Goal: Use online tool/utility: Utilize a website feature to perform a specific function

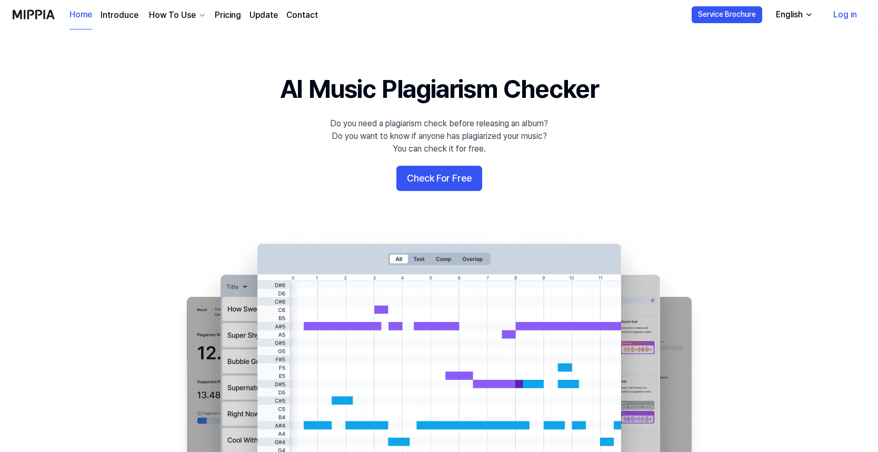
click at [842, 16] on link "Log in" at bounding box center [845, 14] width 41 height 29
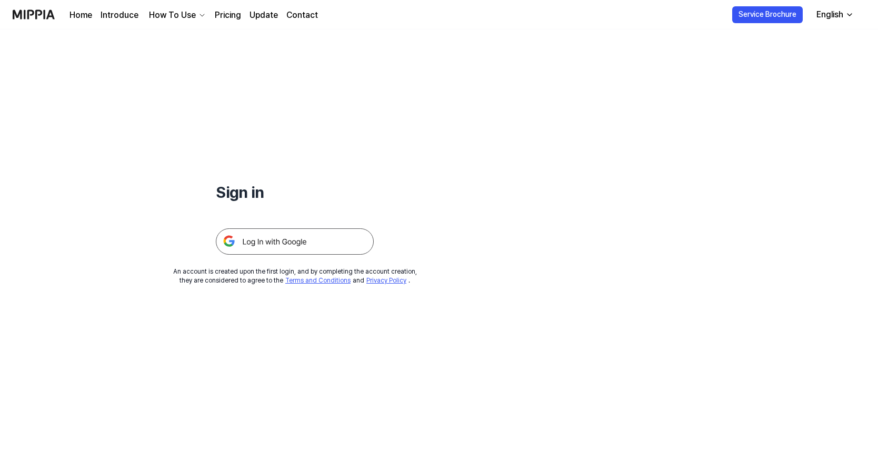
click at [273, 243] on img at bounding box center [295, 241] width 158 height 26
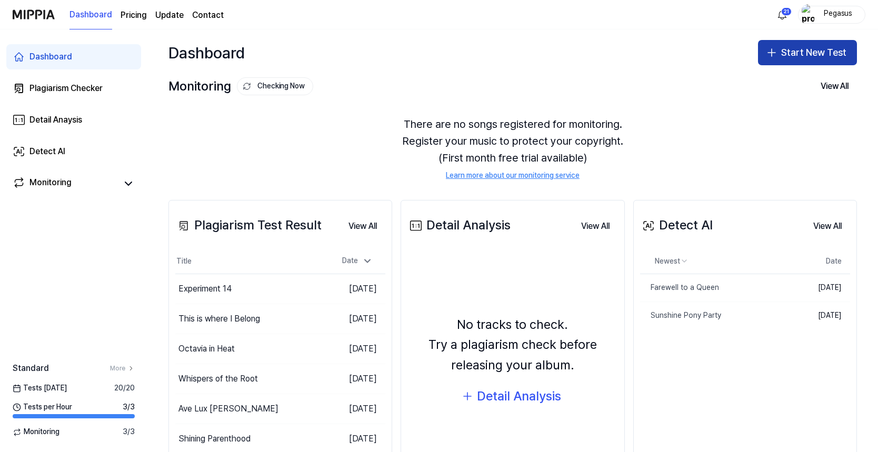
click at [823, 46] on button "Start New Test" at bounding box center [807, 52] width 99 height 25
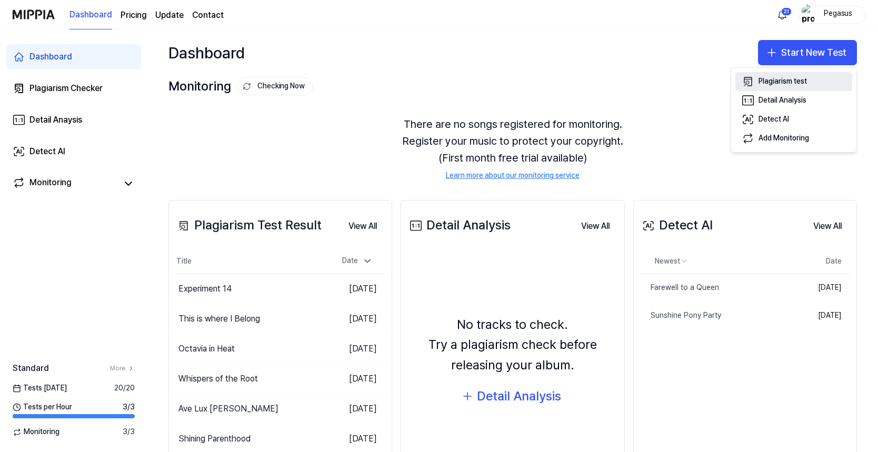
click at [800, 83] on div "Plagiarism test" at bounding box center [783, 81] width 48 height 11
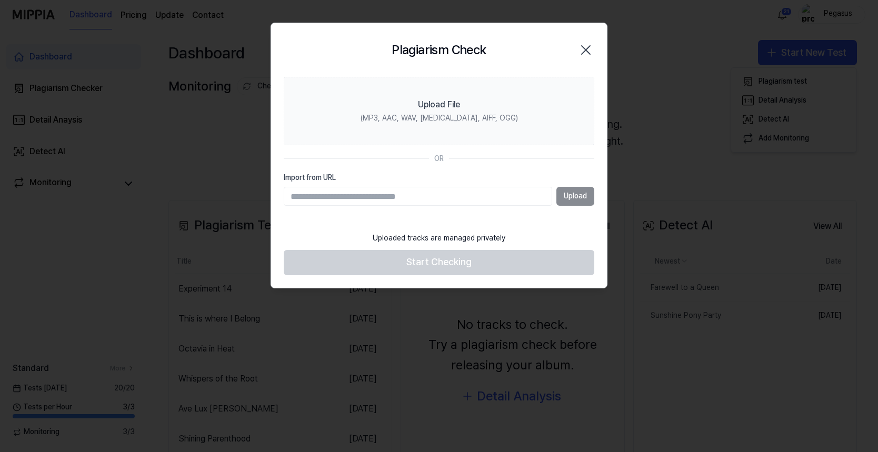
click at [584, 192] on div "Upload" at bounding box center [439, 196] width 311 height 19
click at [441, 196] on input "Import from URL" at bounding box center [418, 196] width 268 height 19
click at [443, 242] on div "Uploaded tracks are managed privately" at bounding box center [438, 238] width 145 height 23
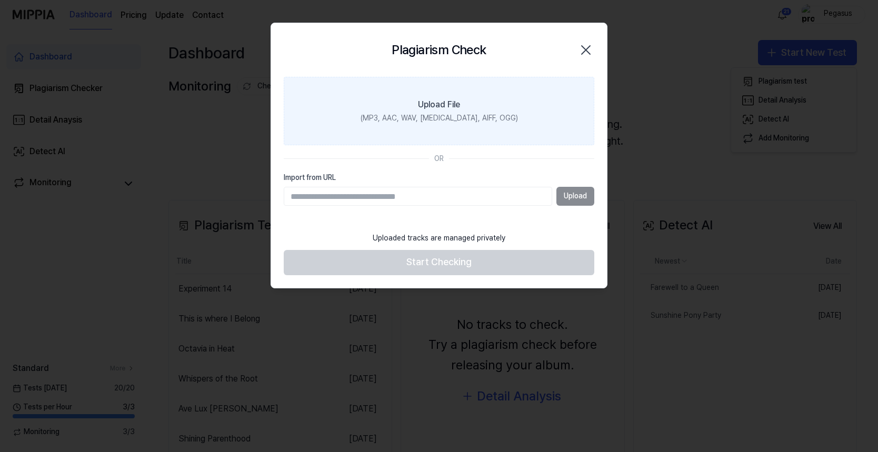
click at [448, 115] on div "(MP3, AAC, WAV, FLAC, AIFF, OGG)" at bounding box center [439, 118] width 157 height 11
click at [0, 0] on input "Upload File (MP3, AAC, WAV, FLAC, AIFF, OGG)" at bounding box center [0, 0] width 0 height 0
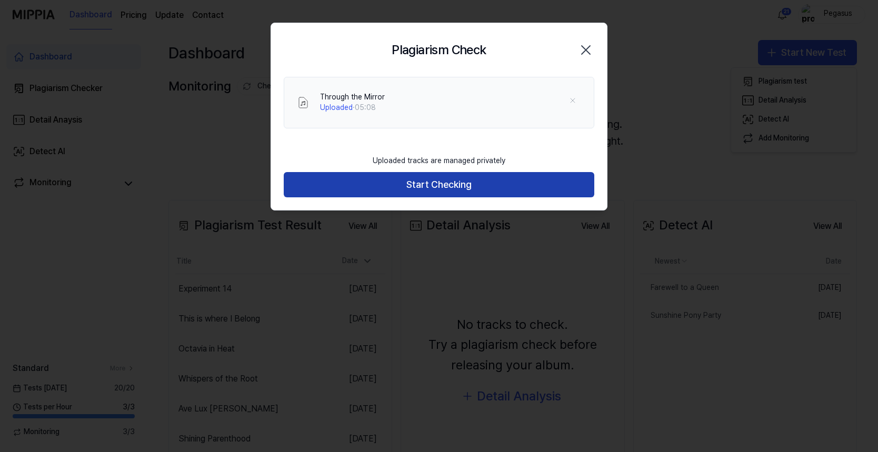
click at [447, 185] on button "Start Checking" at bounding box center [439, 184] width 311 height 25
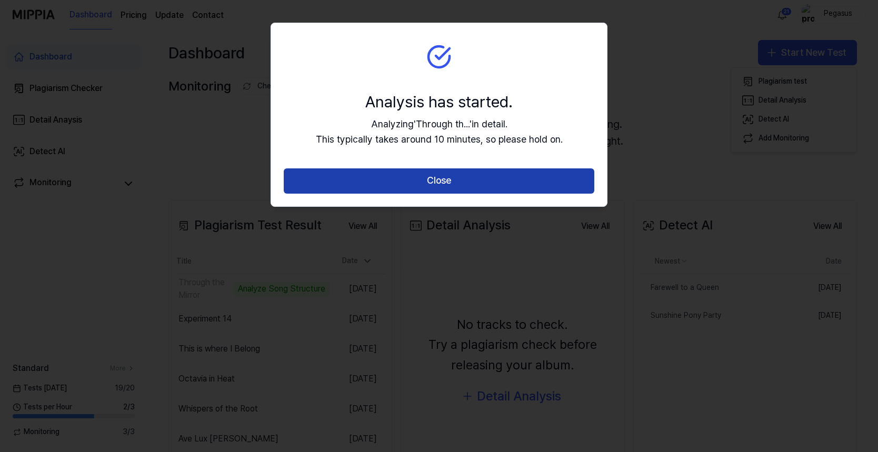
click at [441, 176] on button "Close" at bounding box center [439, 180] width 311 height 25
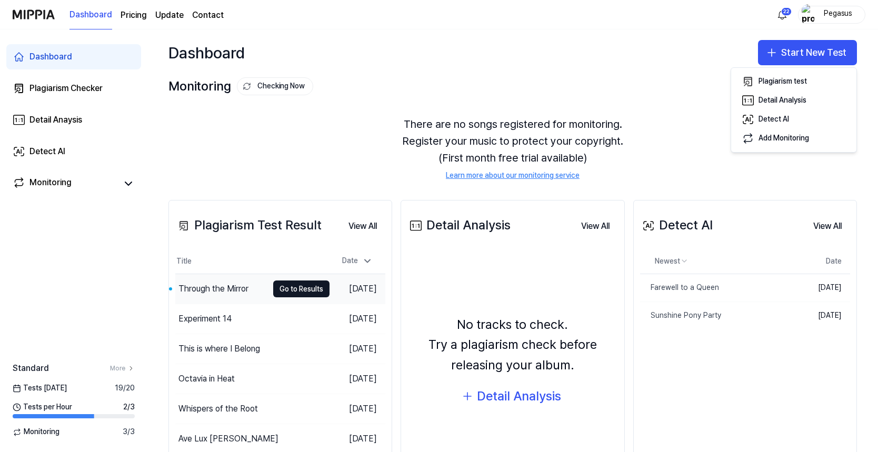
click at [231, 288] on div "Through the Mirror" at bounding box center [213, 289] width 70 height 13
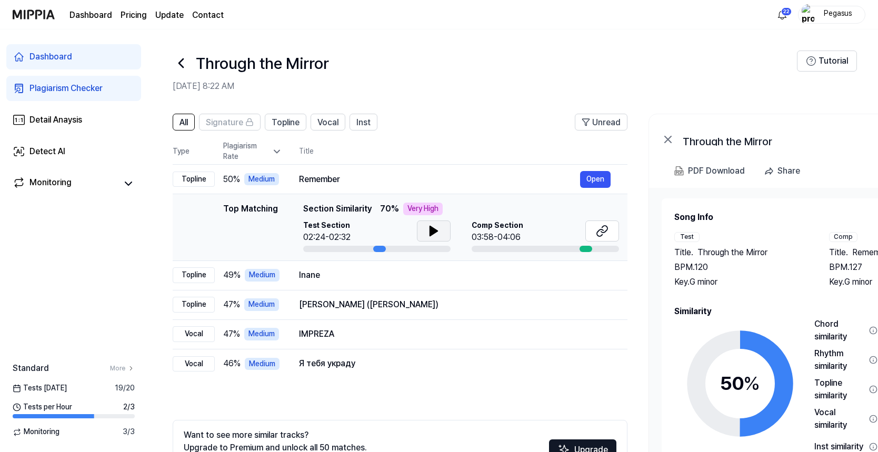
click at [429, 231] on icon at bounding box center [433, 231] width 13 height 13
click at [490, 224] on span "Comp Section" at bounding box center [498, 226] width 52 height 11
click at [594, 174] on button "Open" at bounding box center [595, 179] width 31 height 17
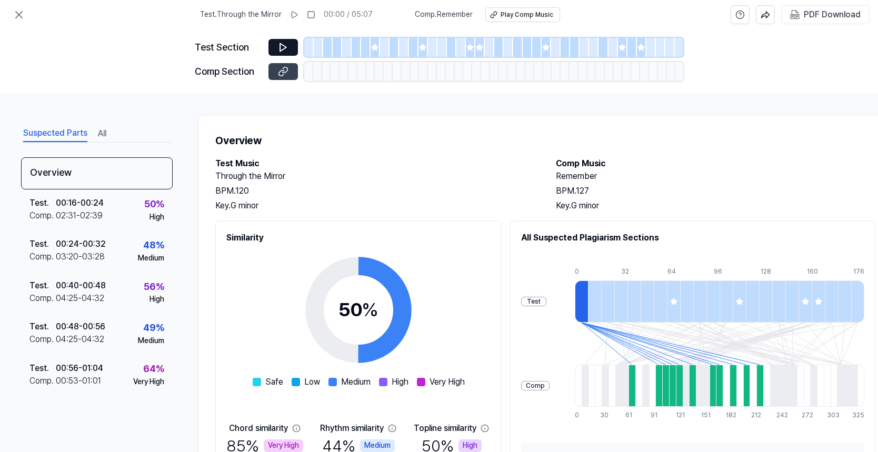
click at [282, 70] on icon at bounding box center [281, 73] width 5 height 6
click at [373, 48] on icon at bounding box center [375, 47] width 7 height 7
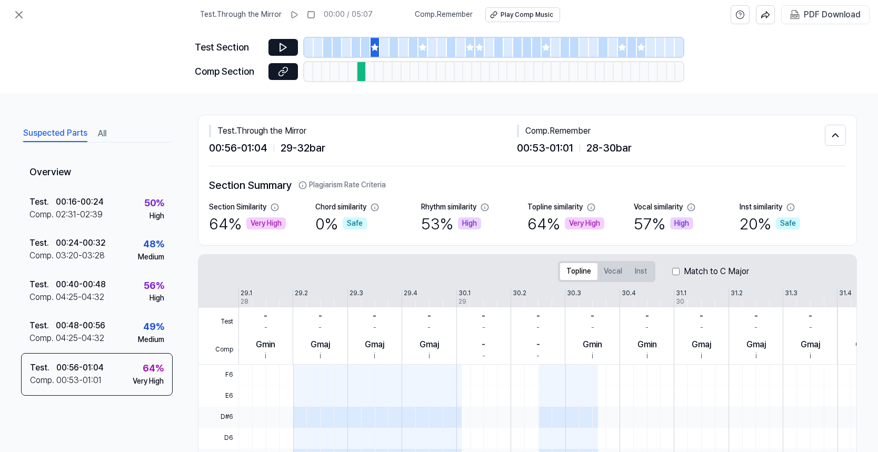
click at [364, 48] on div at bounding box center [365, 47] width 9 height 19
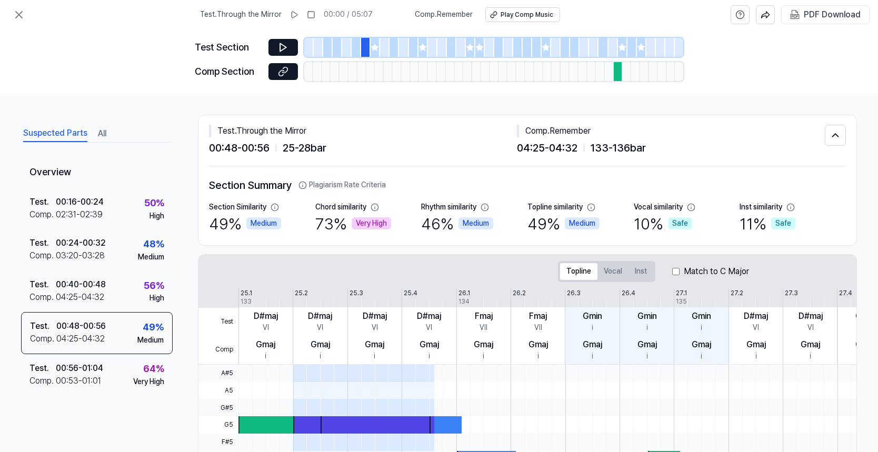
click at [423, 49] on icon at bounding box center [422, 47] width 7 height 7
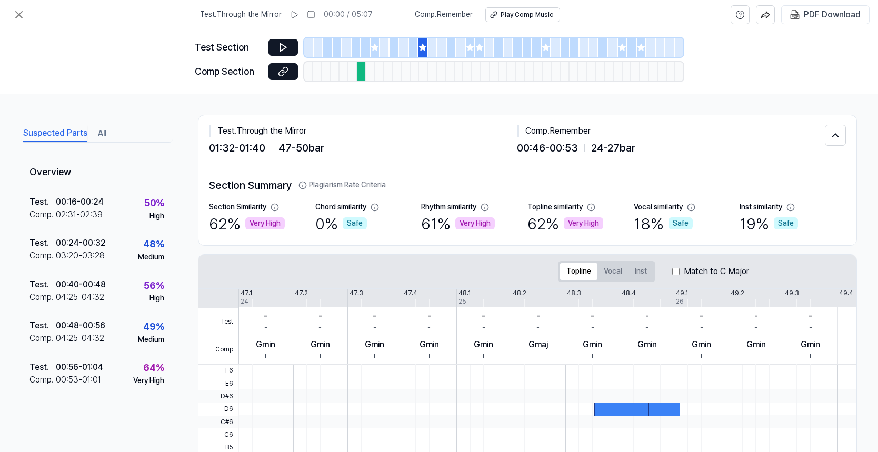
click at [375, 47] on icon at bounding box center [375, 47] width 7 height 7
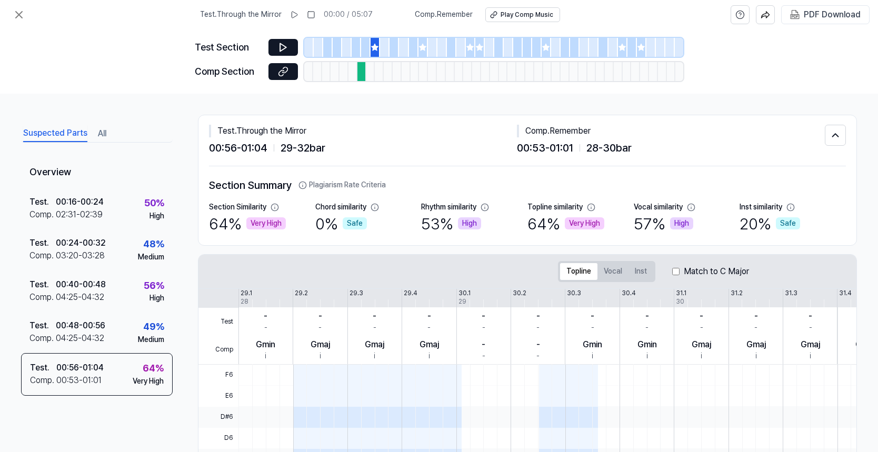
click at [366, 46] on div at bounding box center [365, 47] width 9 height 19
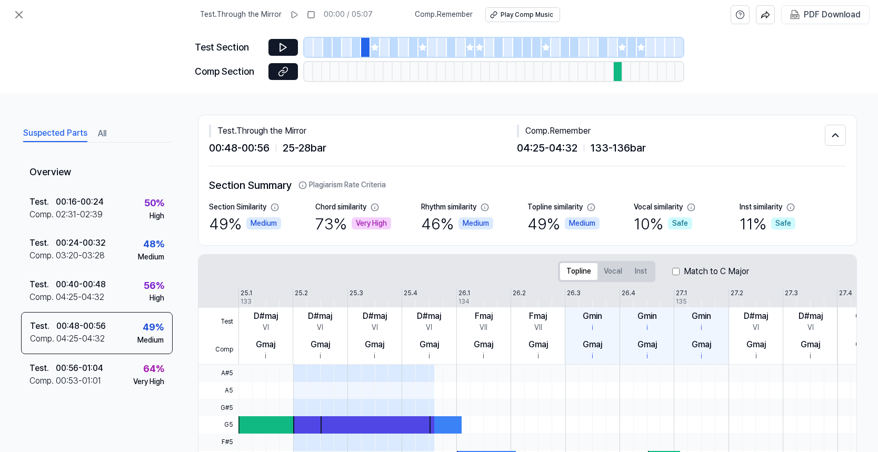
click at [366, 46] on div at bounding box center [365, 47] width 9 height 19
click at [616, 72] on div at bounding box center [618, 71] width 9 height 19
click at [273, 69] on button at bounding box center [282, 71] width 29 height 17
